Goal: Transaction & Acquisition: Book appointment/travel/reservation

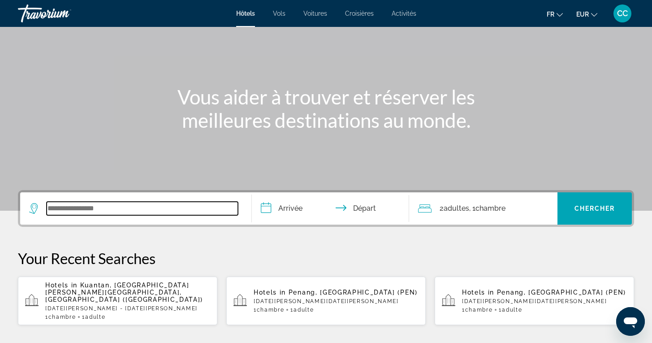
click at [95, 209] on input "Search widget" at bounding box center [142, 208] width 191 height 13
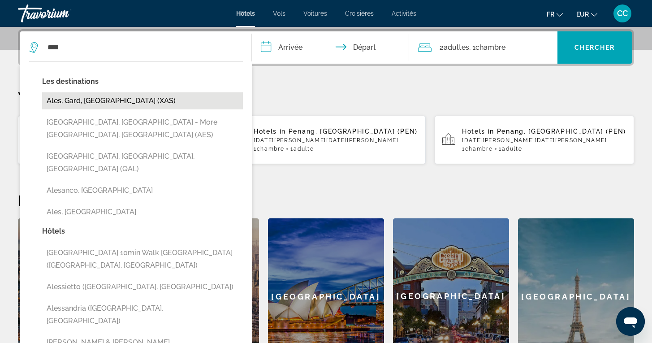
click at [96, 102] on button "Ales, Gard, [GEOGRAPHIC_DATA] (XAS)" at bounding box center [142, 100] width 201 height 17
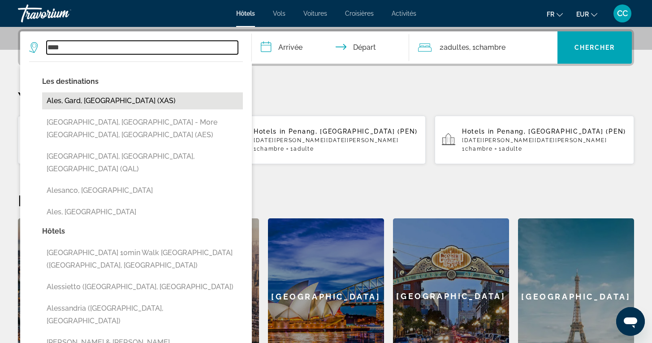
type input "**********"
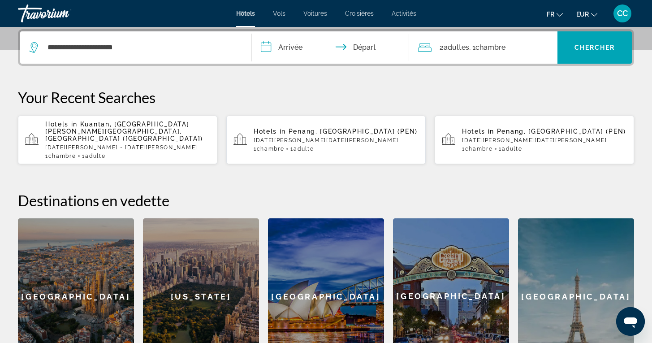
click at [291, 54] on input "**********" at bounding box center [332, 48] width 161 height 35
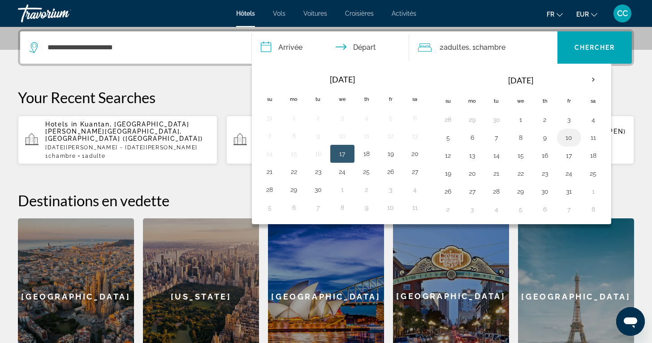
click at [570, 137] on button "10" at bounding box center [569, 137] width 14 height 13
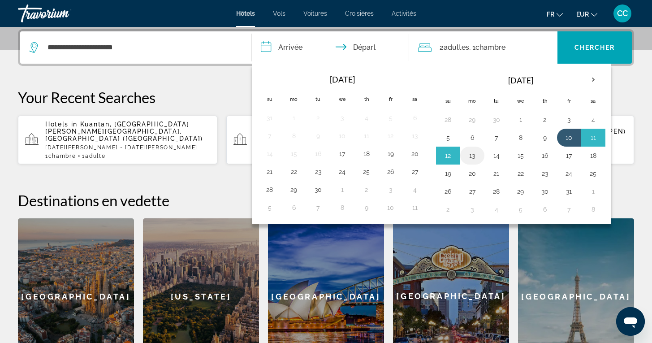
click at [471, 156] on button "13" at bounding box center [472, 155] width 14 height 13
type input "**********"
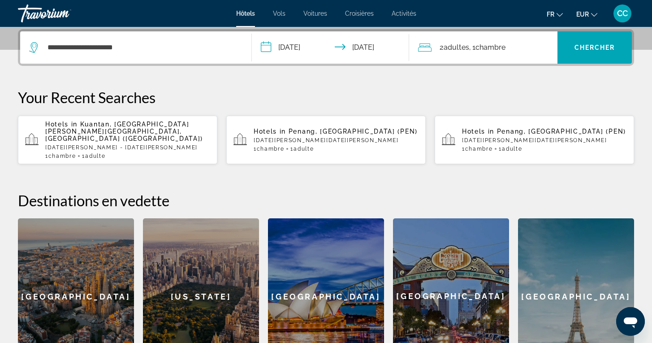
click at [526, 47] on div "2 Adulte Adultes , 1 Chambre pièces" at bounding box center [487, 47] width 139 height 13
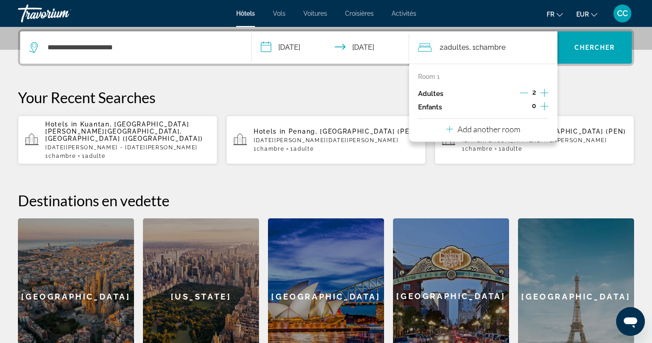
click at [522, 95] on icon "Decrement adults" at bounding box center [524, 93] width 8 height 8
click at [595, 48] on span "Chercher" at bounding box center [595, 47] width 41 height 7
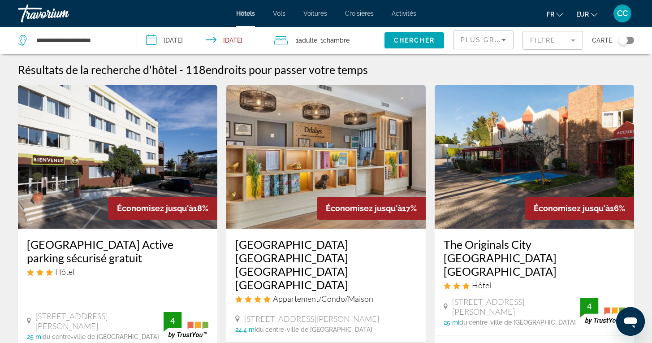
click at [564, 44] on mat-form-field "Filtre" at bounding box center [553, 40] width 61 height 19
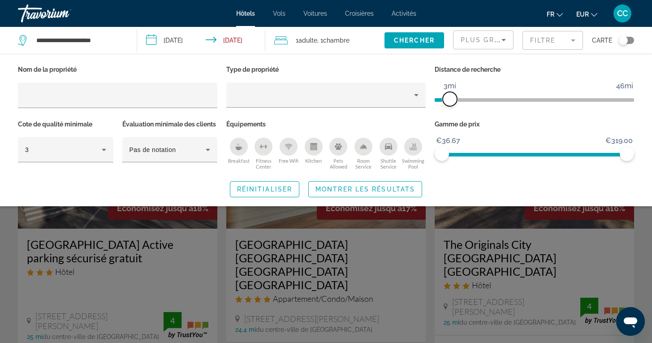
drag, startPoint x: 561, startPoint y: 96, endPoint x: 451, endPoint y: 95, distance: 109.9
click at [450, 95] on span "ngx-slider" at bounding box center [450, 99] width 14 height 14
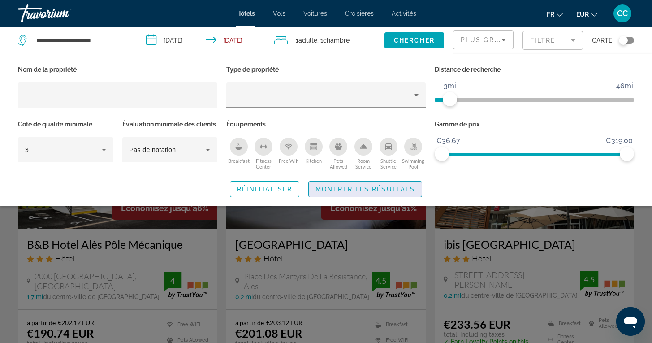
click at [390, 196] on span "Search widget" at bounding box center [365, 189] width 113 height 22
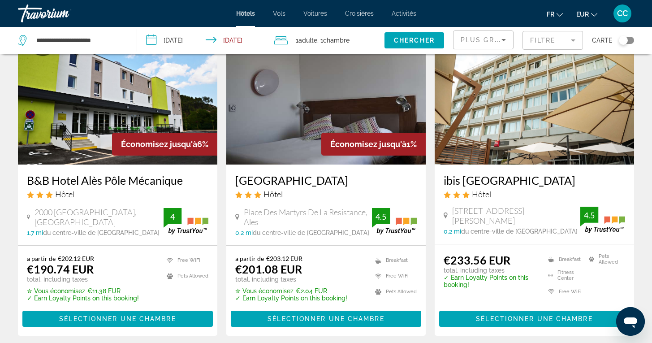
scroll to position [65, 0]
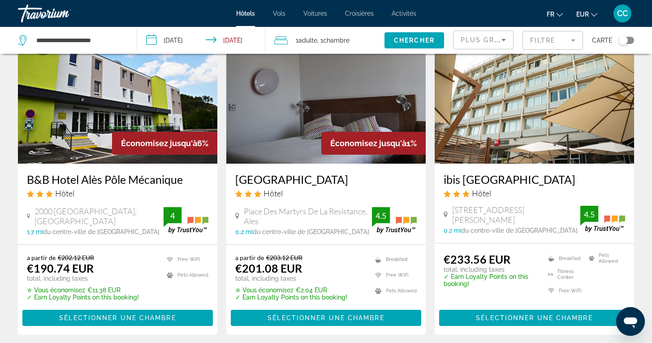
click at [505, 179] on h3 "ibis [GEOGRAPHIC_DATA]" at bounding box center [535, 179] width 182 height 13
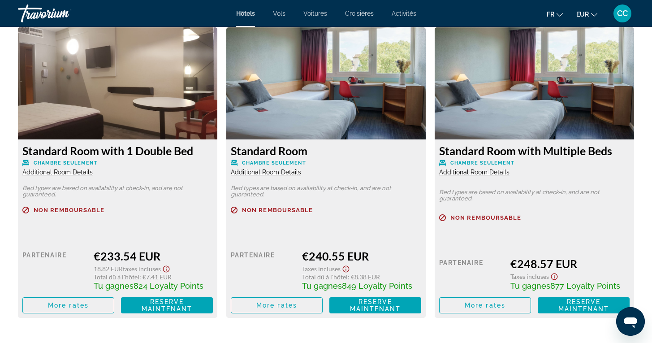
scroll to position [1194, 0]
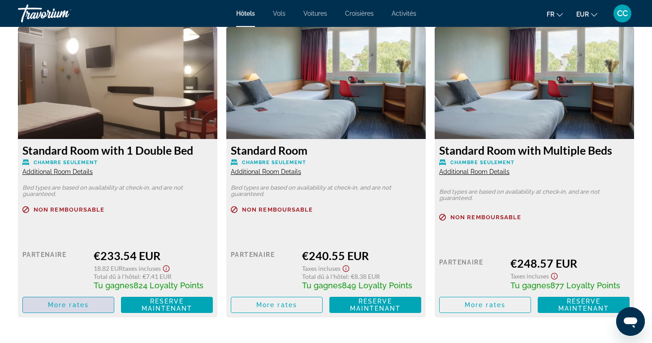
click at [63, 306] on span "More rates" at bounding box center [68, 304] width 41 height 7
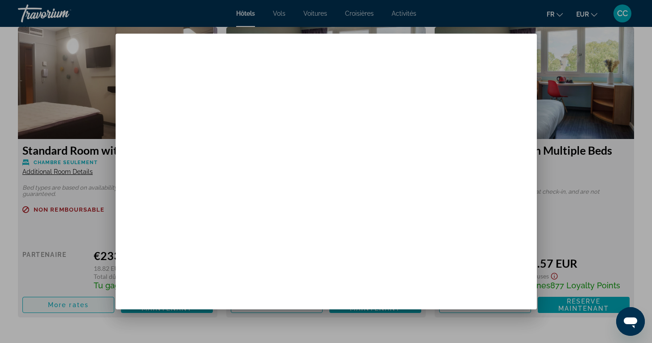
scroll to position [0, 0]
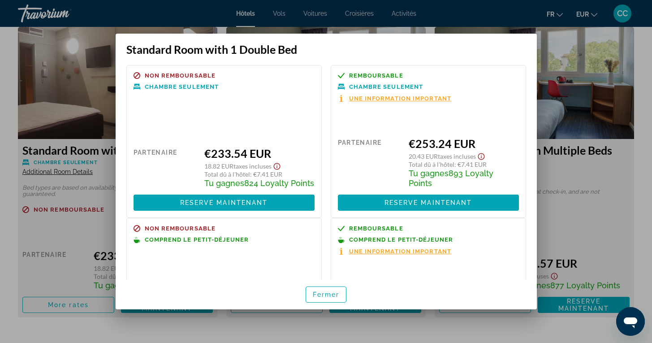
click at [482, 158] on icon "Show Taxes and Fees disclaimer" at bounding box center [481, 156] width 11 height 8
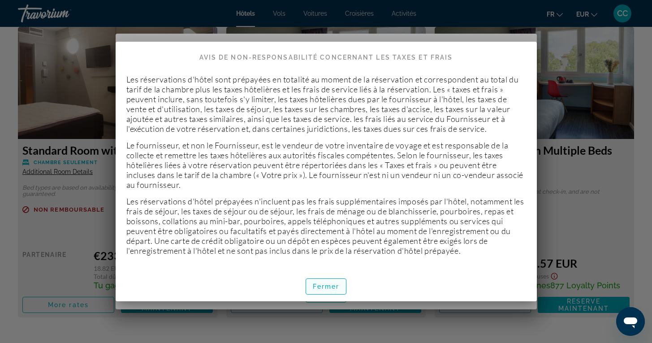
click at [322, 282] on span "button" at bounding box center [326, 287] width 40 height 22
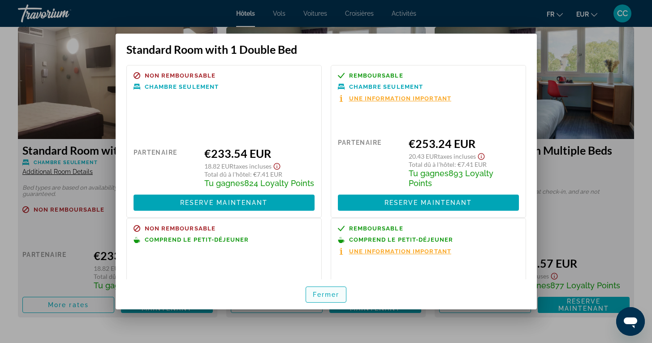
click at [313, 295] on span "Fermer" at bounding box center [326, 294] width 27 height 7
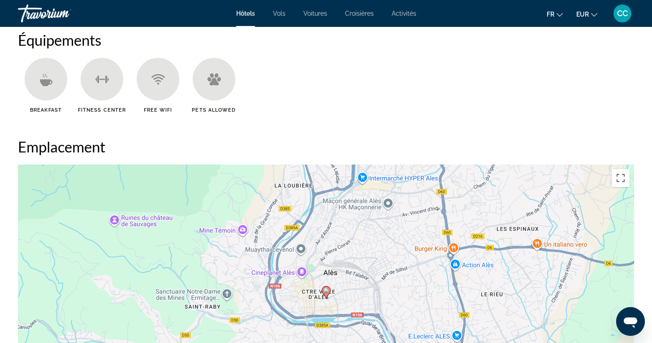
scroll to position [687, 0]
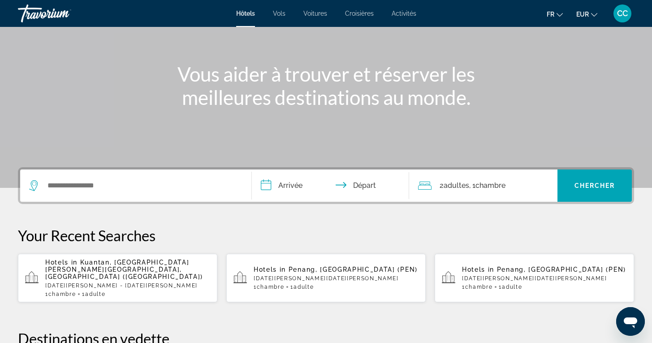
scroll to position [82, 0]
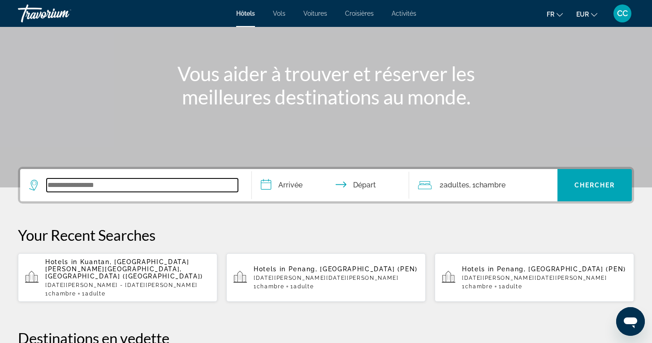
click at [130, 185] on input "Search widget" at bounding box center [142, 184] width 191 height 13
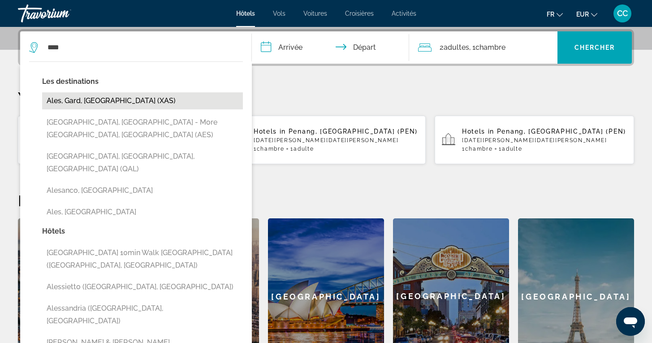
click at [121, 99] on button "Ales, Gard, [GEOGRAPHIC_DATA] (XAS)" at bounding box center [142, 100] width 201 height 17
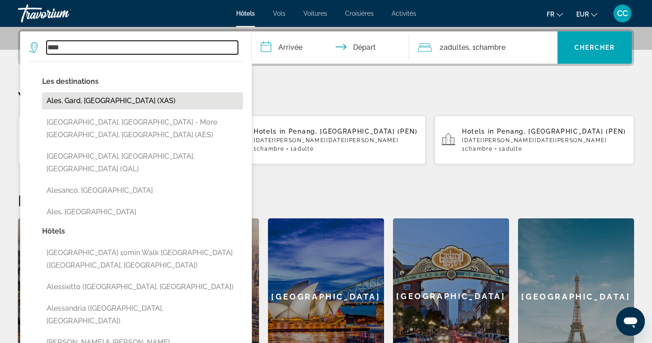
type input "**********"
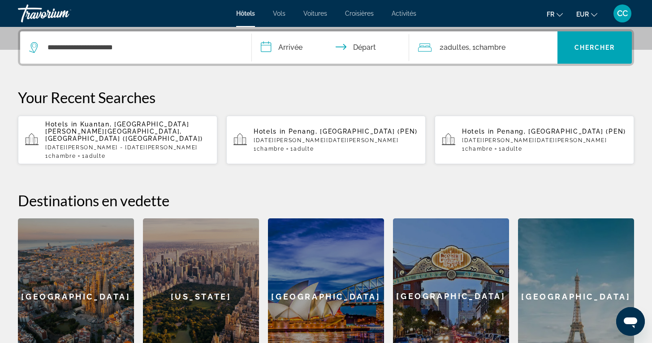
click at [292, 49] on input "**********" at bounding box center [332, 48] width 161 height 35
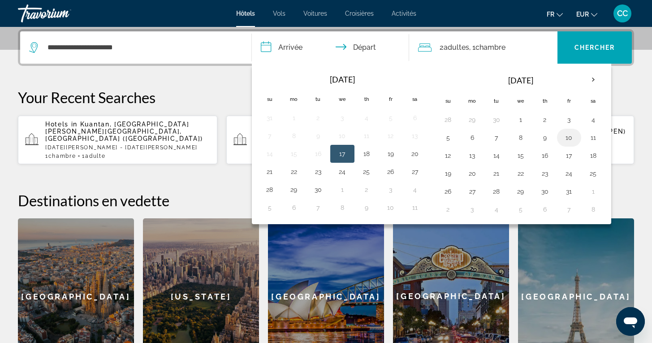
click at [568, 138] on button "10" at bounding box center [569, 137] width 14 height 13
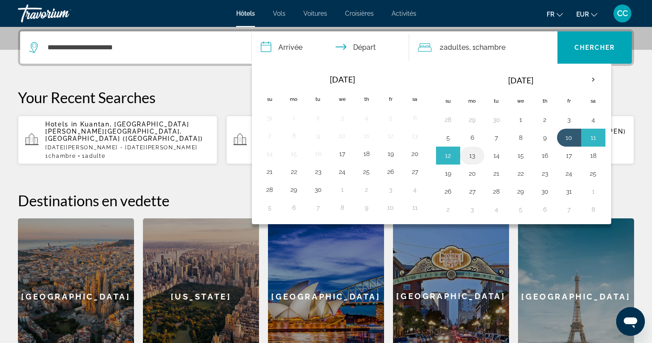
click at [473, 156] on button "13" at bounding box center [472, 155] width 14 height 13
type input "**********"
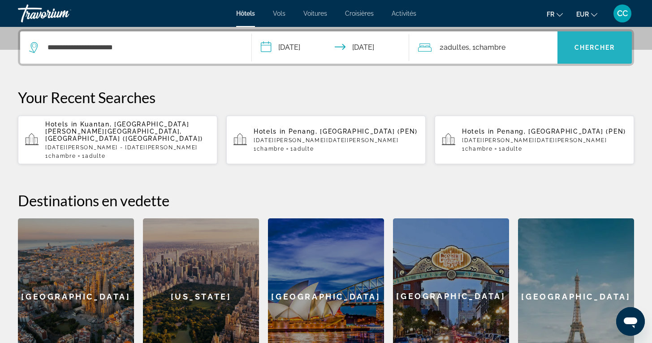
click at [591, 47] on span "Chercher" at bounding box center [595, 47] width 41 height 7
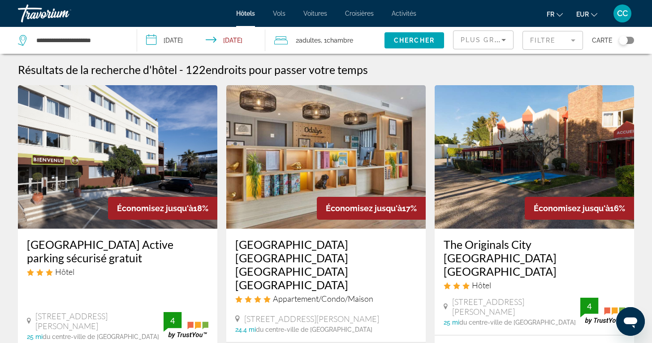
click at [570, 42] on mat-form-field "Filtre" at bounding box center [553, 40] width 61 height 19
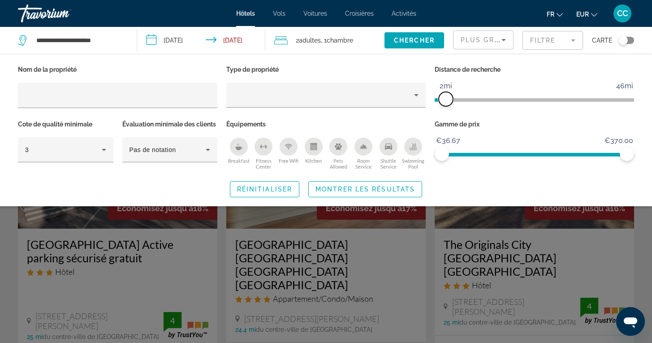
drag, startPoint x: 563, startPoint y: 99, endPoint x: 447, endPoint y: 108, distance: 116.5
click at [446, 108] on div "Distance de recherche 1mi 46mi 2mi" at bounding box center [534, 90] width 209 height 55
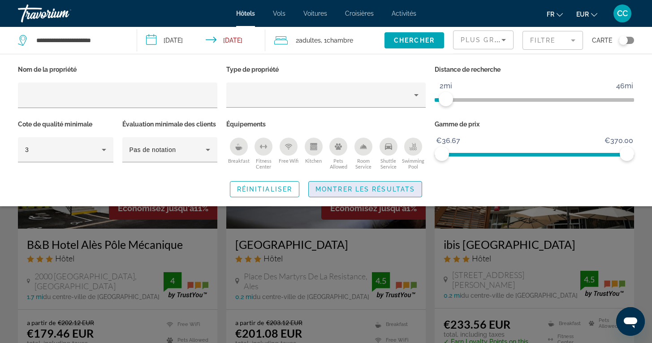
click at [388, 193] on span "Montrer les résultats" at bounding box center [366, 189] width 100 height 7
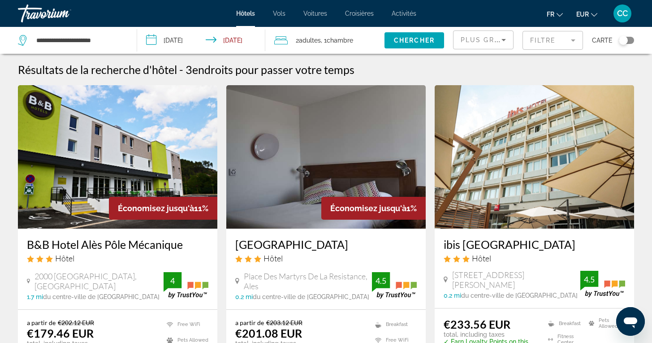
click at [501, 245] on h3 "ibis [GEOGRAPHIC_DATA]" at bounding box center [535, 244] width 182 height 13
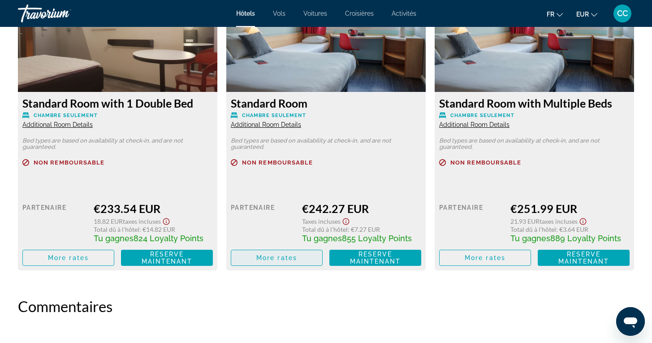
scroll to position [1239, 0]
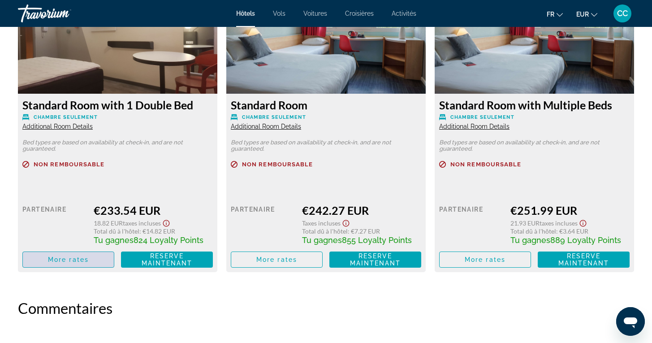
click at [65, 268] on span "Main content" at bounding box center [68, 260] width 91 height 22
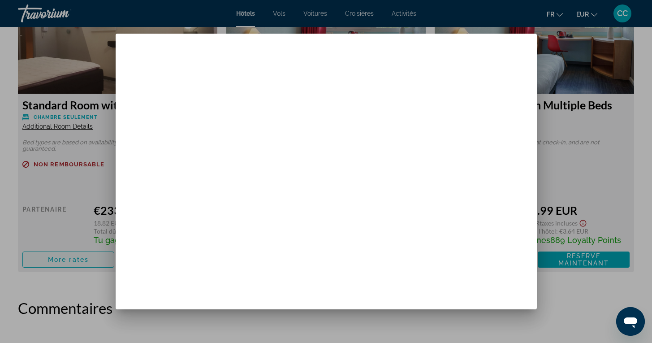
scroll to position [0, 0]
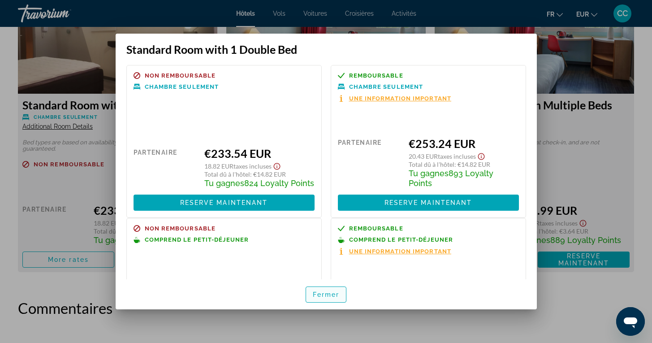
click at [321, 295] on span "Fermer" at bounding box center [326, 294] width 27 height 7
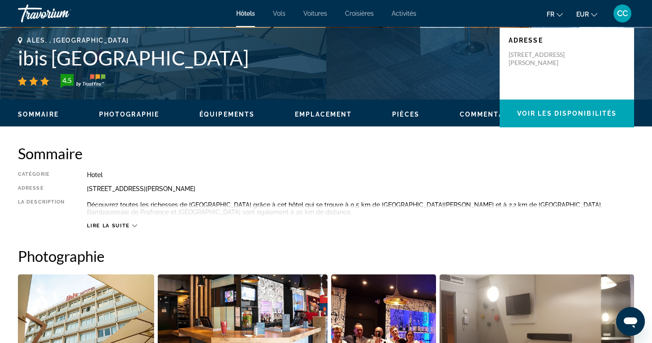
scroll to position [189, 0]
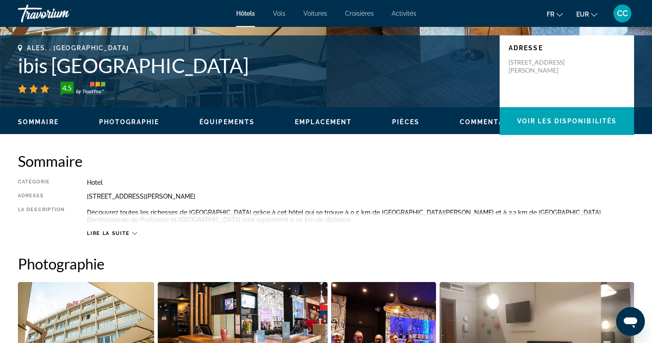
click at [128, 230] on span "Lire la suite" at bounding box center [108, 233] width 43 height 6
